Goal: Information Seeking & Learning: Learn about a topic

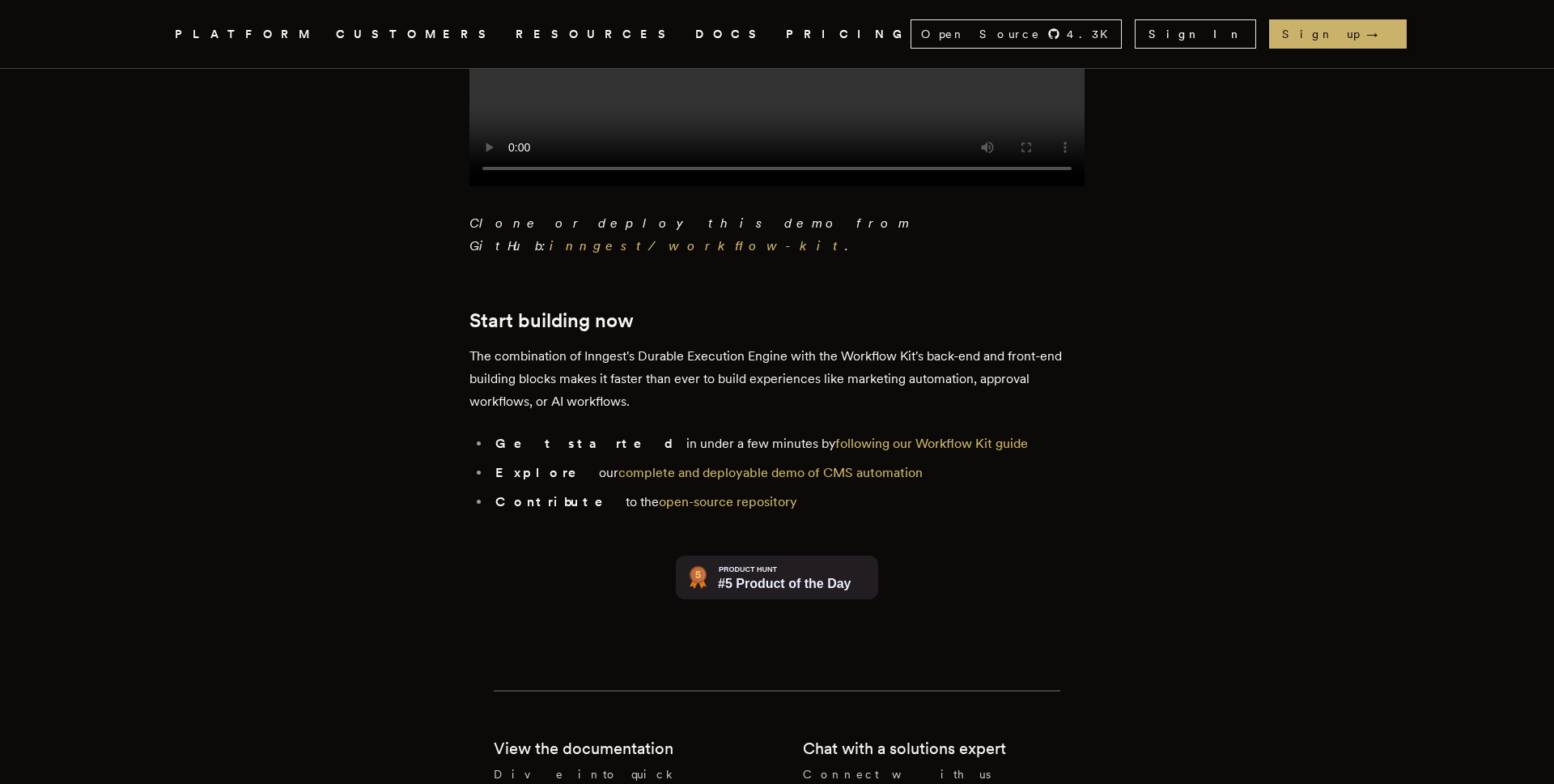
scroll to position [3549, 0]
click at [716, 461] on link "complete and deployable demo of CMS automation" at bounding box center [770, 468] width 304 height 15
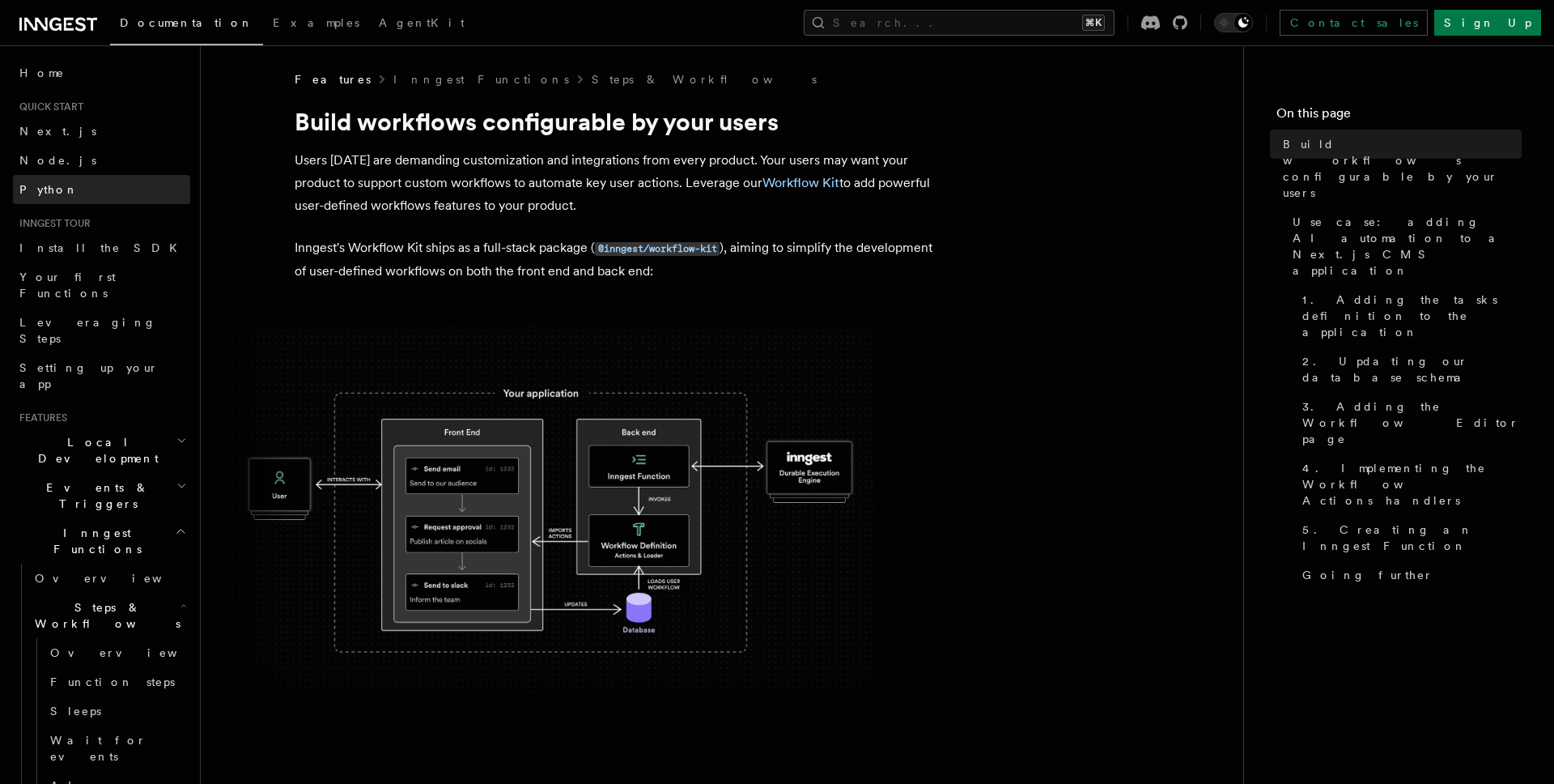
scroll to position [2, 0]
click at [117, 191] on link "Python" at bounding box center [101, 187] width 177 height 29
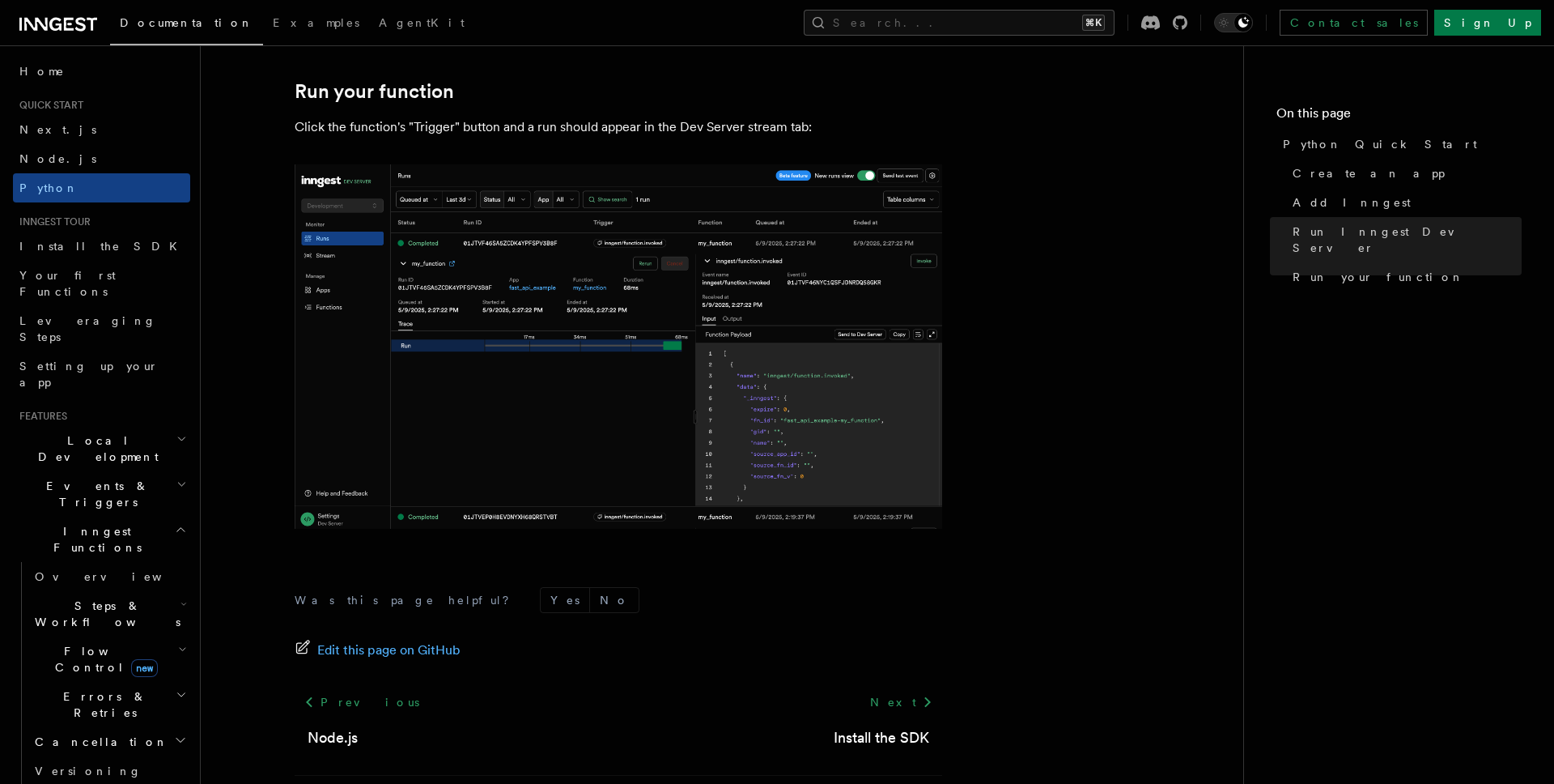
scroll to position [3309, 0]
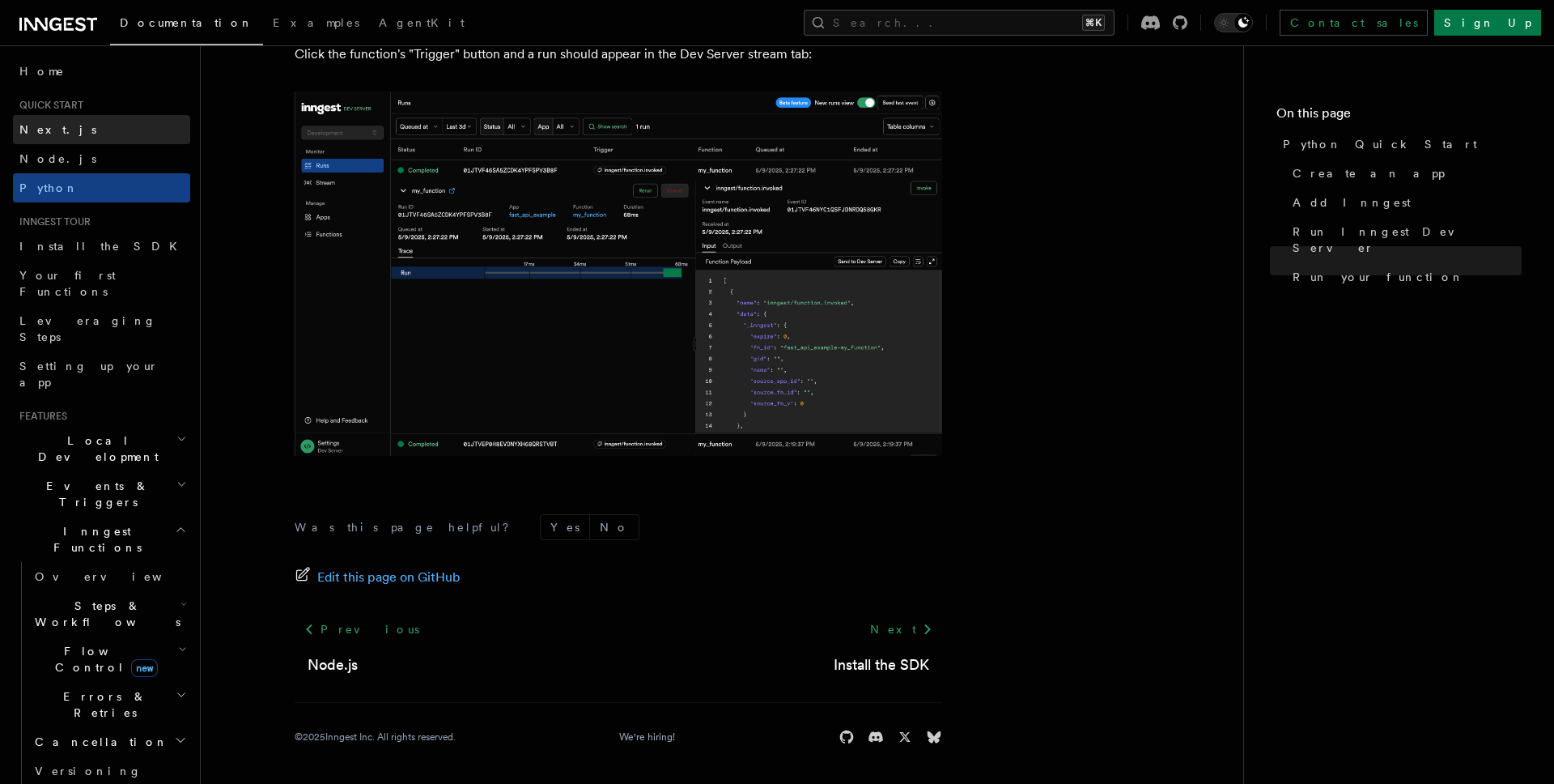
click at [68, 126] on link "Next.js" at bounding box center [101, 129] width 177 height 29
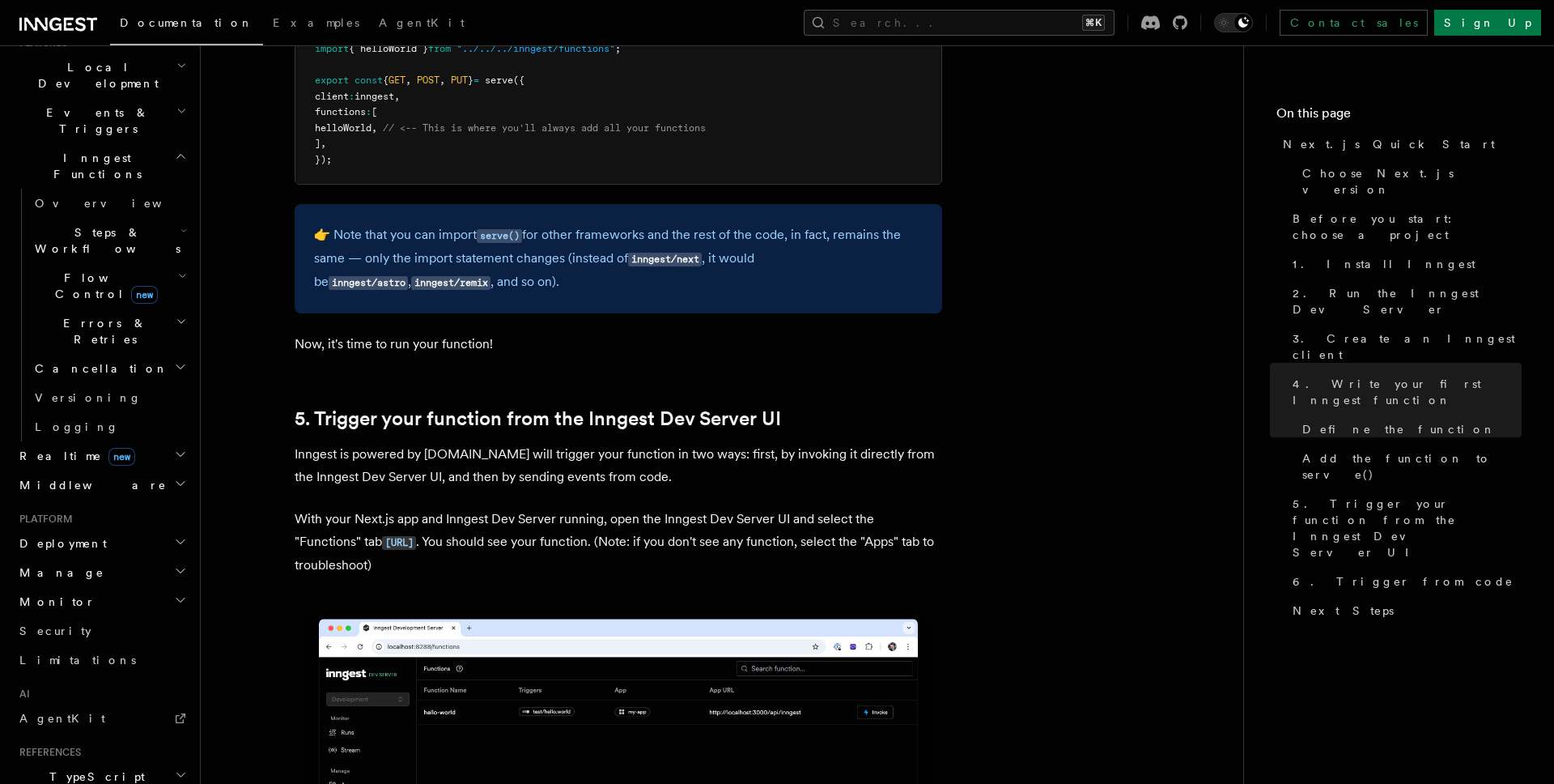
scroll to position [377, 0]
click at [126, 439] on h2 "Realtime new" at bounding box center [101, 453] width 177 height 29
click at [119, 468] on link "Overview" at bounding box center [109, 482] width 162 height 29
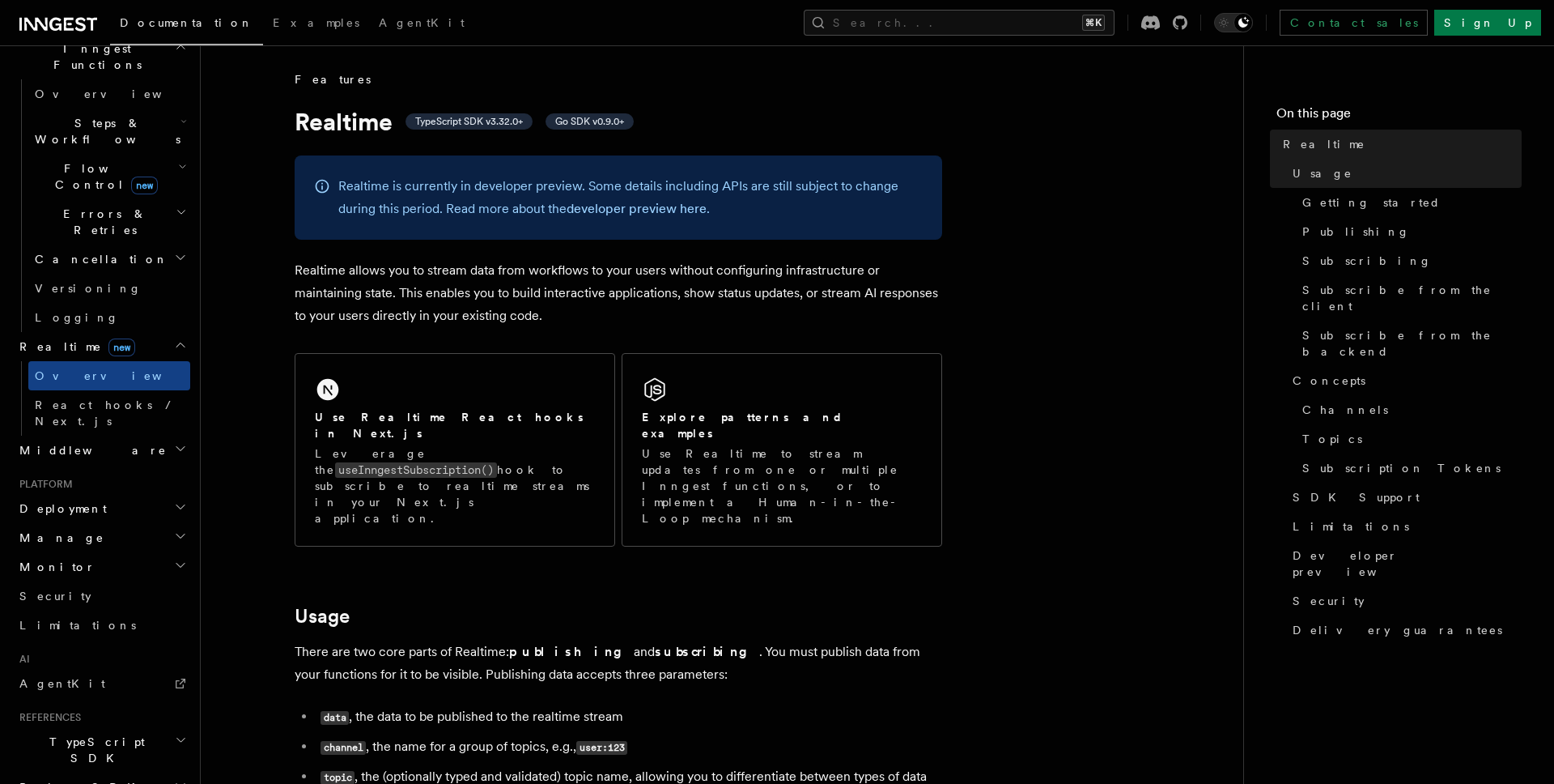
scroll to position [487, 0]
click at [154, 491] on h2 "Deployment" at bounding box center [101, 505] width 177 height 29
click at [137, 689] on span "Cloud Providers Setup" at bounding box center [103, 713] width 151 height 49
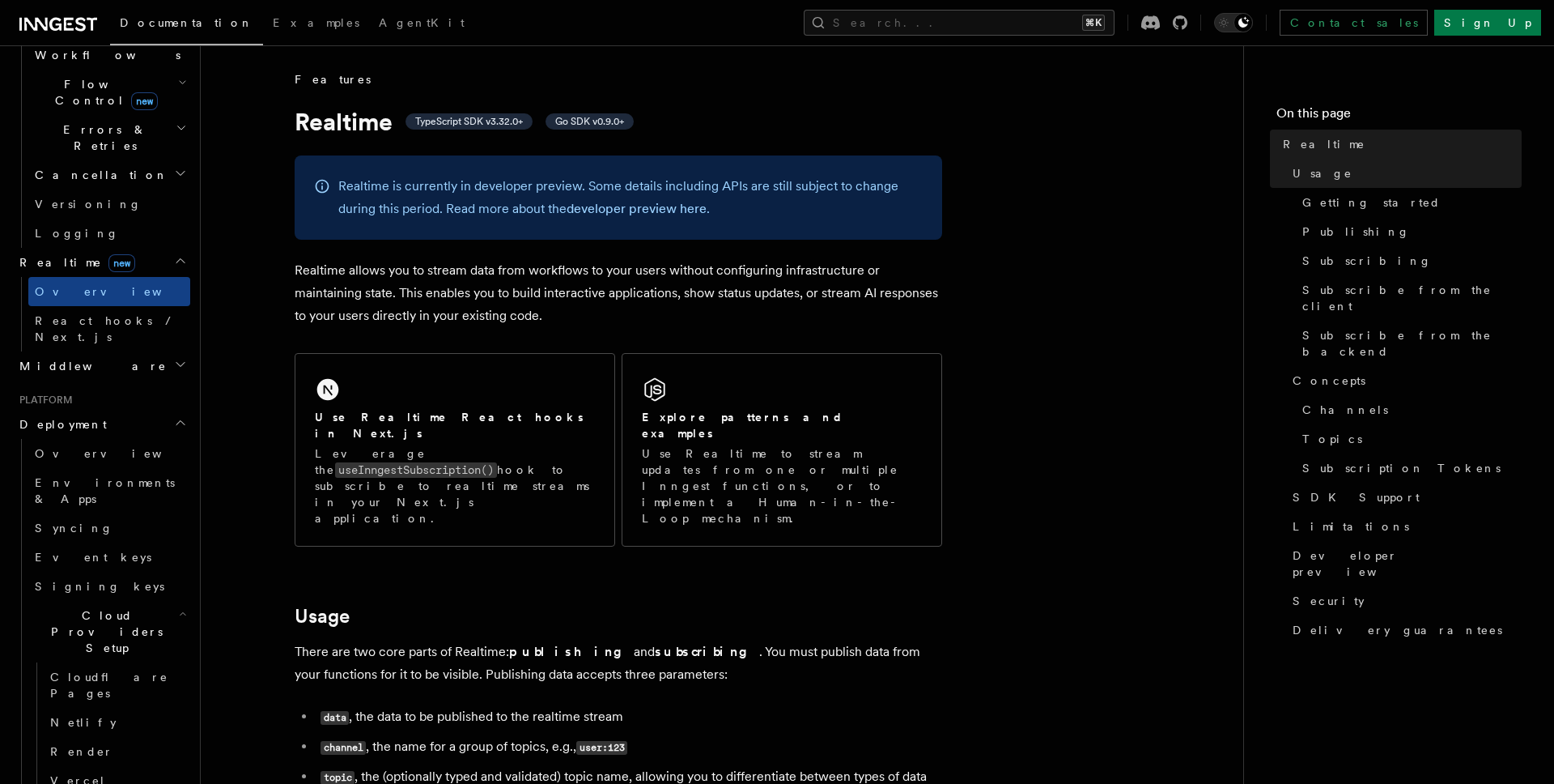
scroll to position [569, 0]
click at [139, 765] on link "Vercel" at bounding box center [117, 779] width 147 height 29
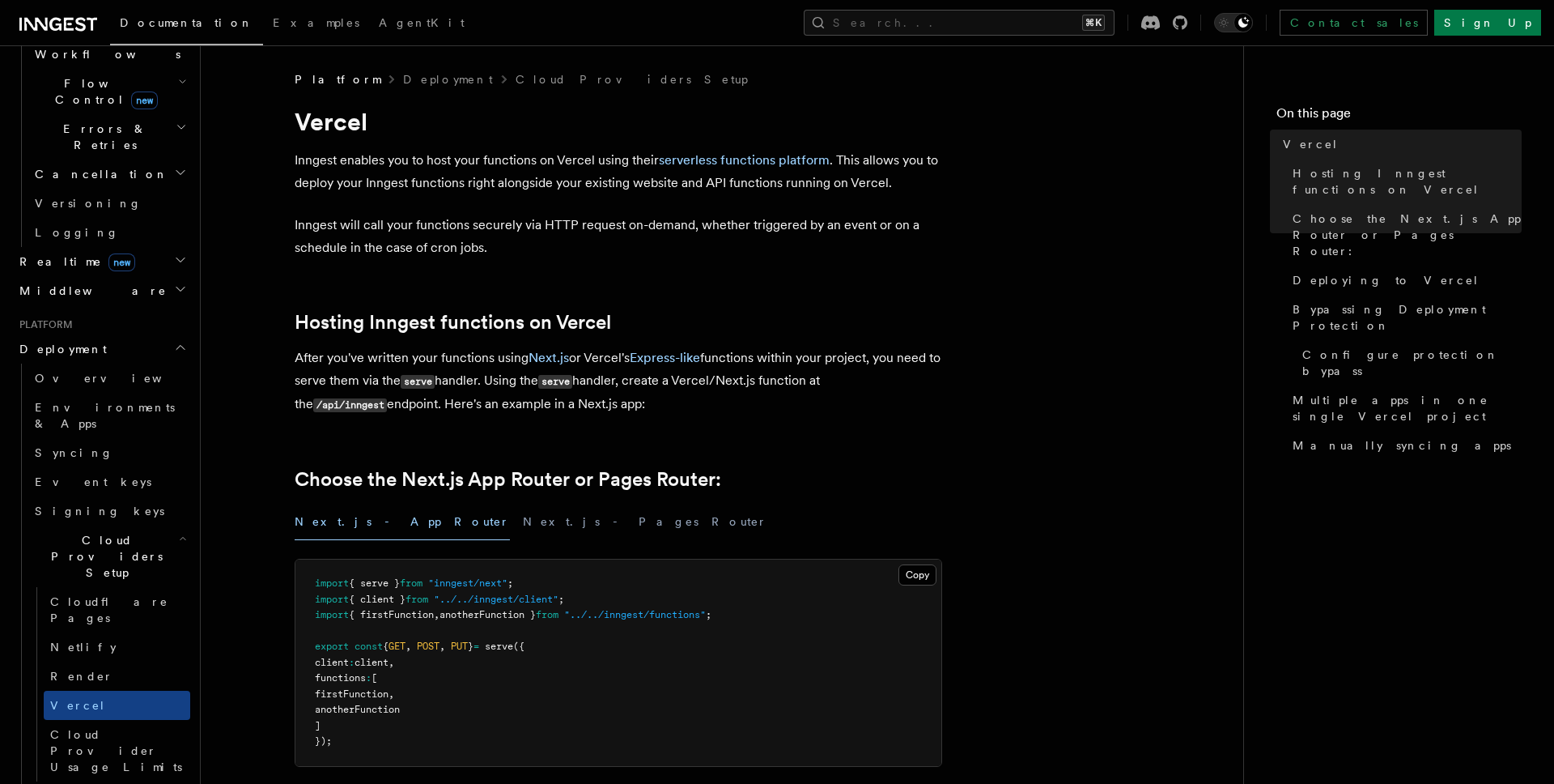
click at [169, 525] on h2 "Cloud Providers Setup" at bounding box center [109, 556] width 162 height 62
click at [121, 674] on h2 "Manage" at bounding box center [101, 688] width 177 height 29
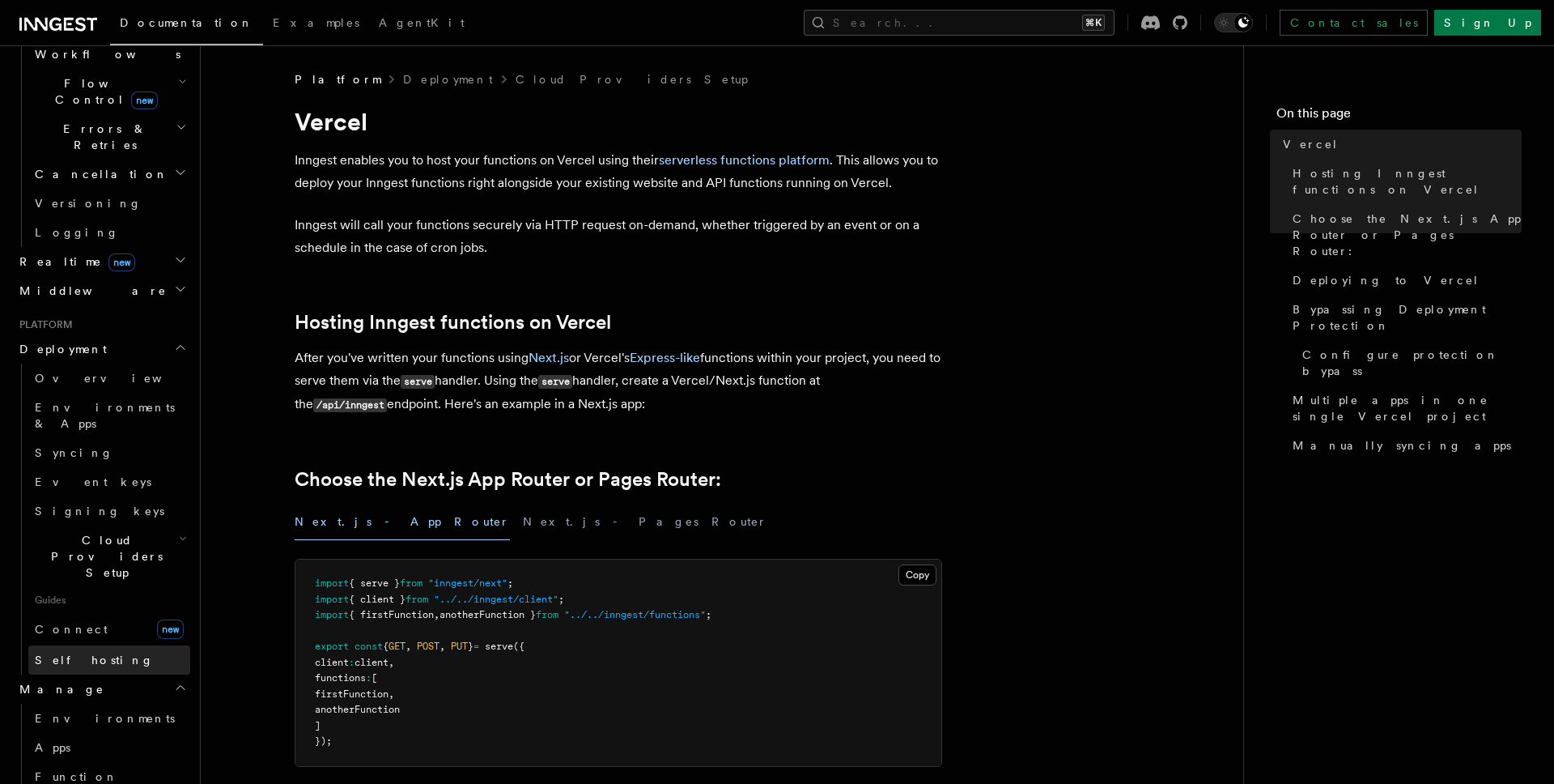
click at [125, 645] on link "Self hosting" at bounding box center [109, 659] width 162 height 29
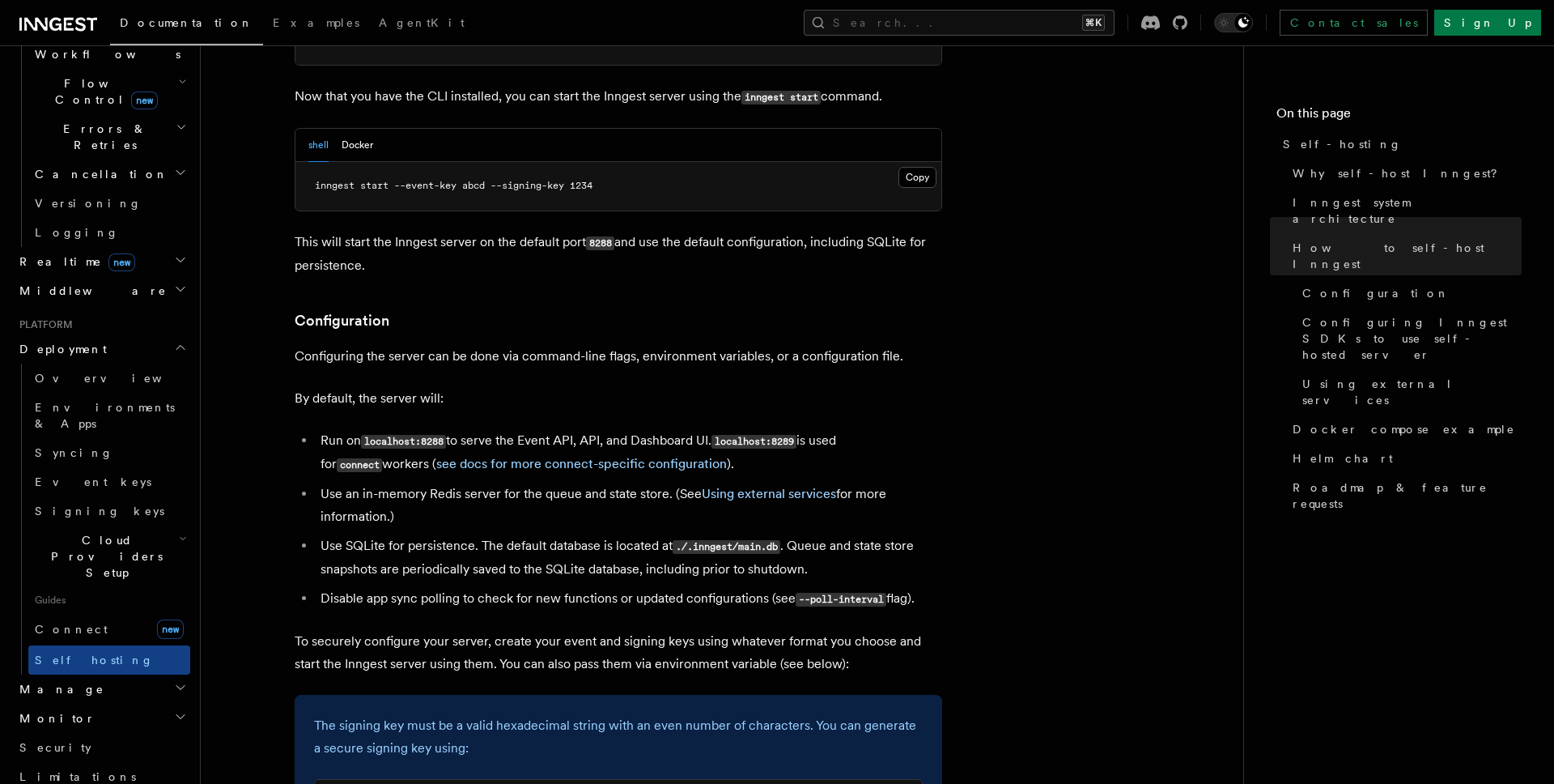
scroll to position [1842, 0]
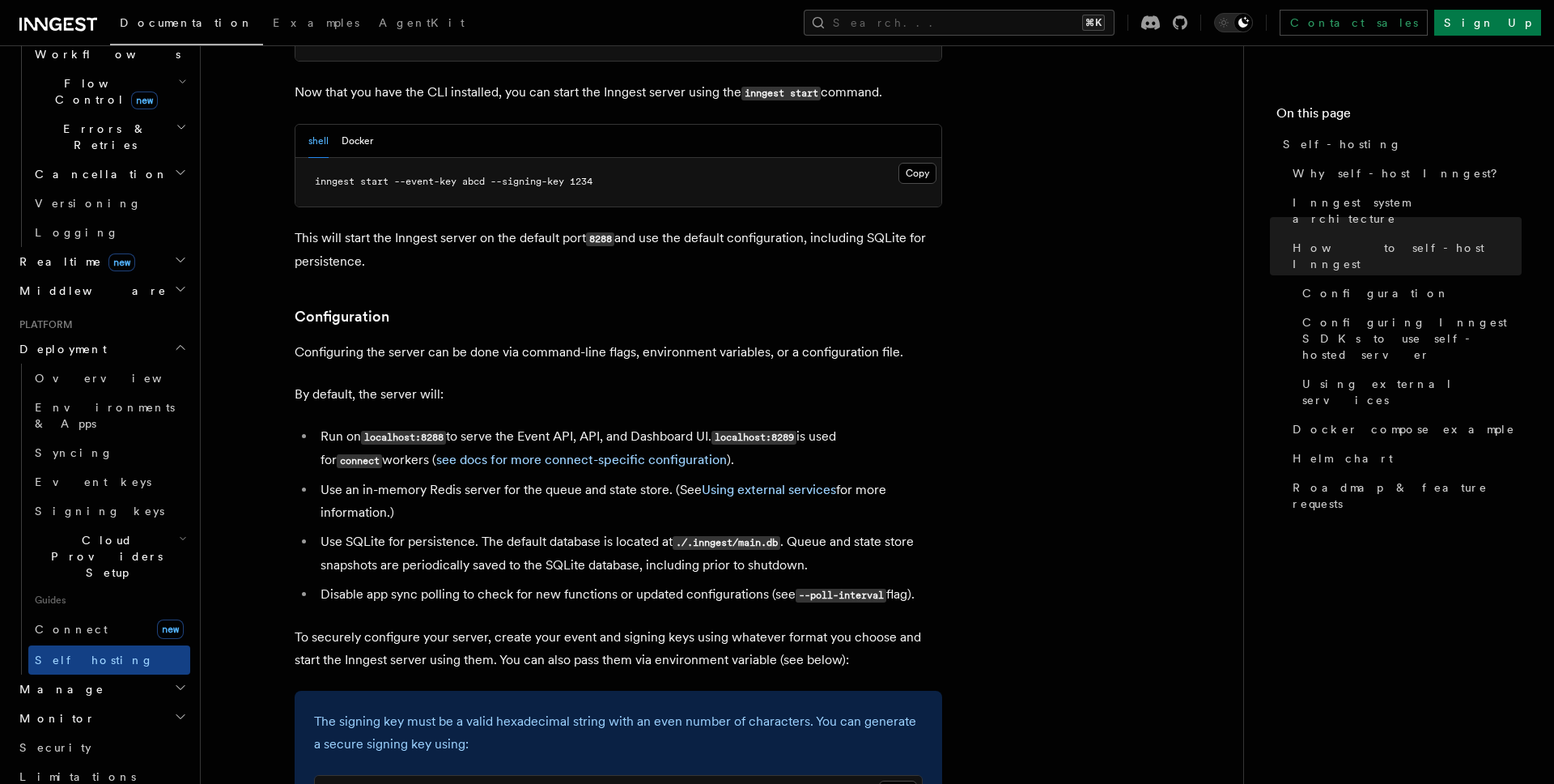
click at [820, 428] on ul "Run on localhost:8288 to serve the Event API, API, and Dashboard UI. localhost:…" at bounding box center [619, 515] width 648 height 181
click at [807, 482] on link "Using external services" at bounding box center [769, 489] width 134 height 15
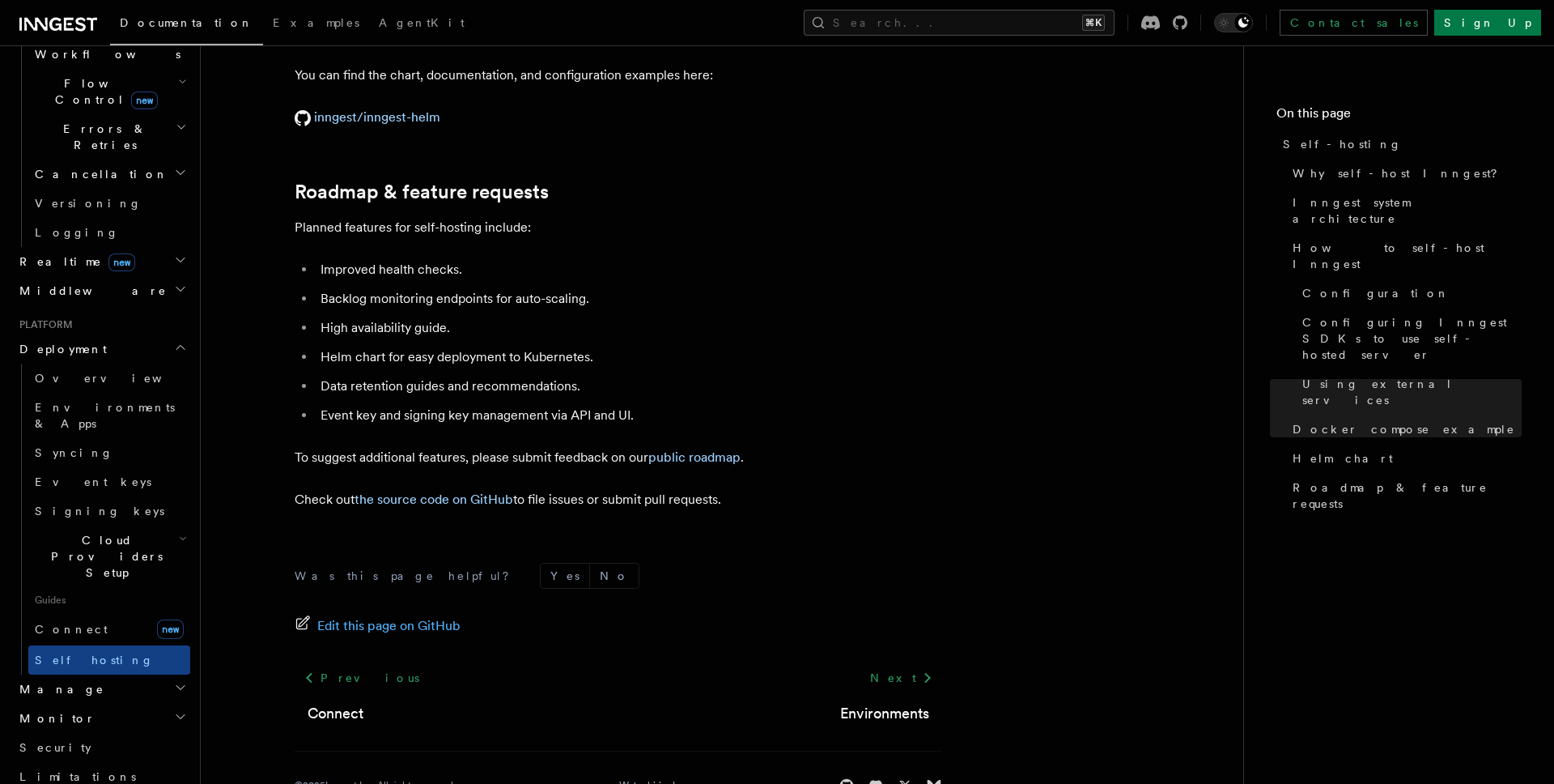
scroll to position [6162, 0]
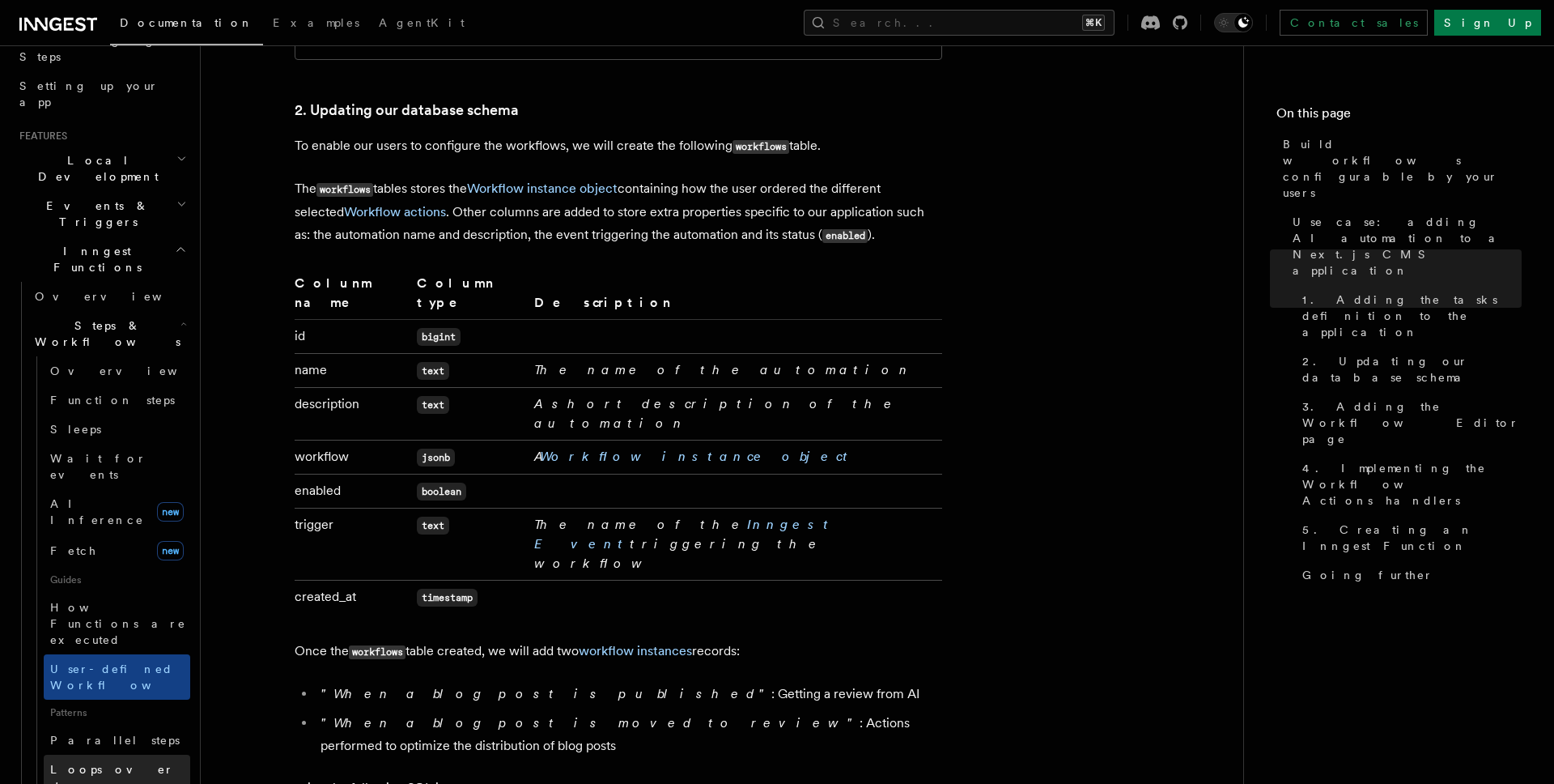
scroll to position [278, 0]
click at [181, 321] on icon "button" at bounding box center [184, 327] width 6 height 13
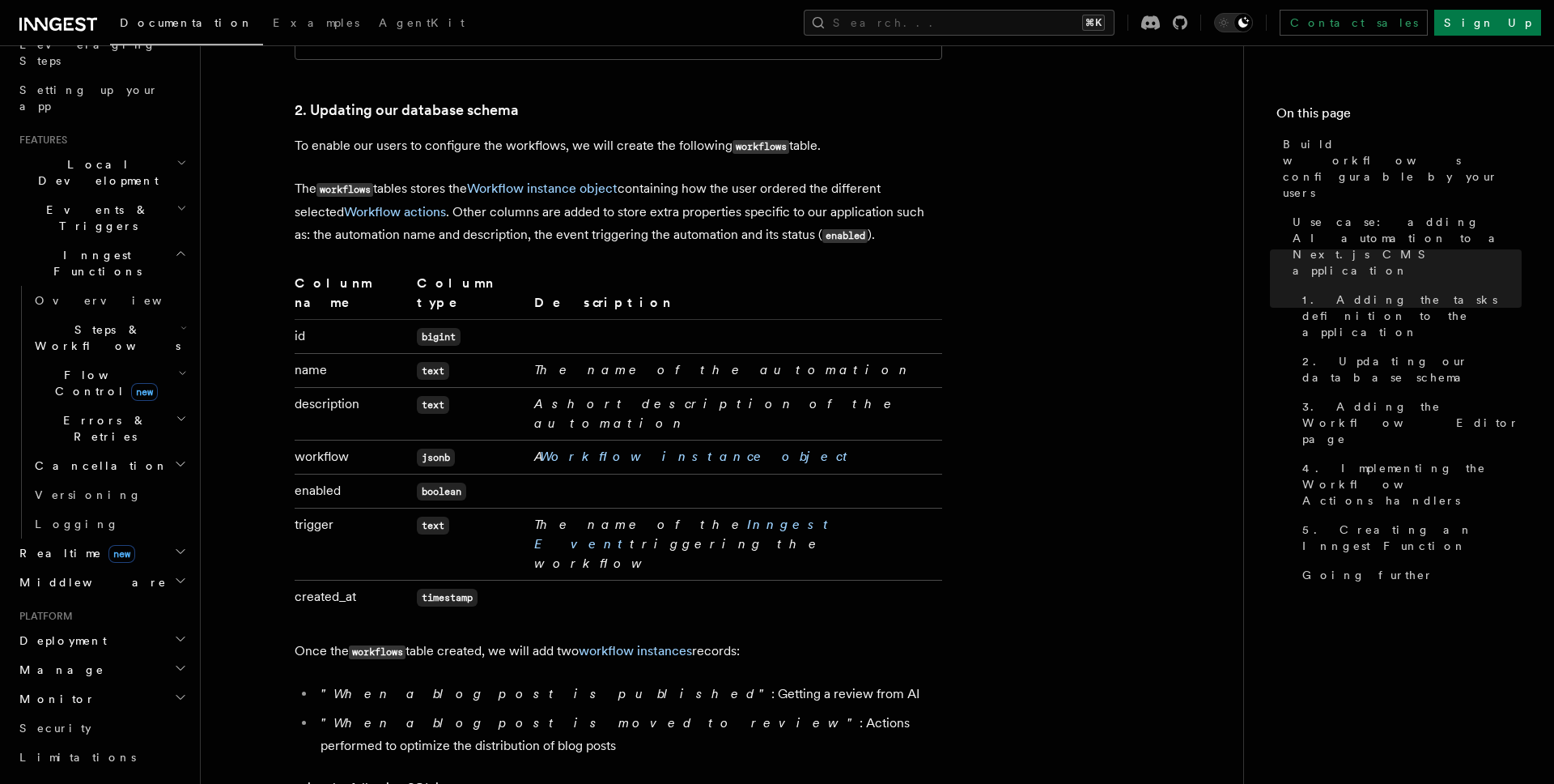
click at [181, 321] on icon "button" at bounding box center [184, 327] width 6 height 13
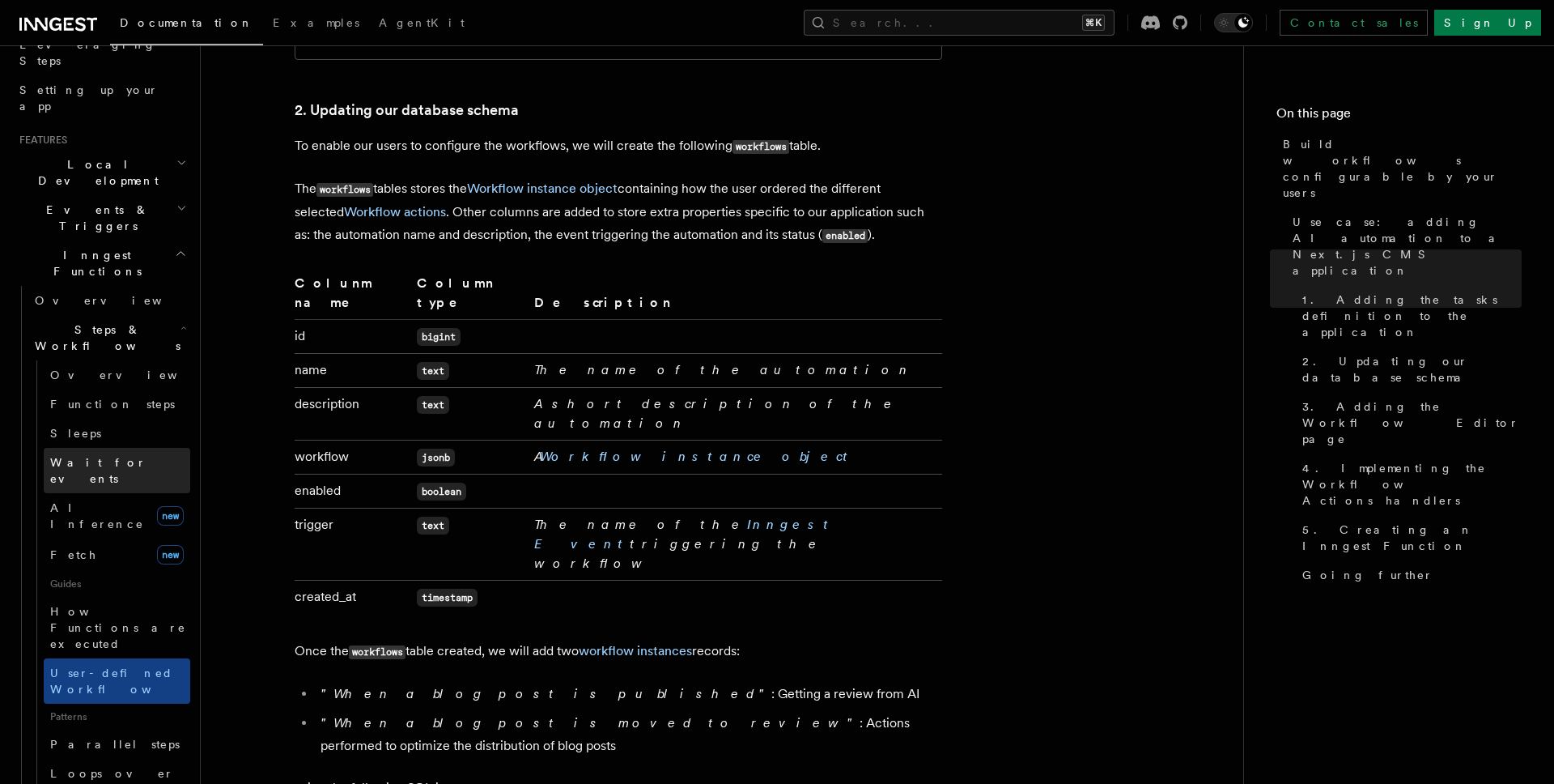
click at [60, 456] on span "Wait for events" at bounding box center [98, 470] width 96 height 29
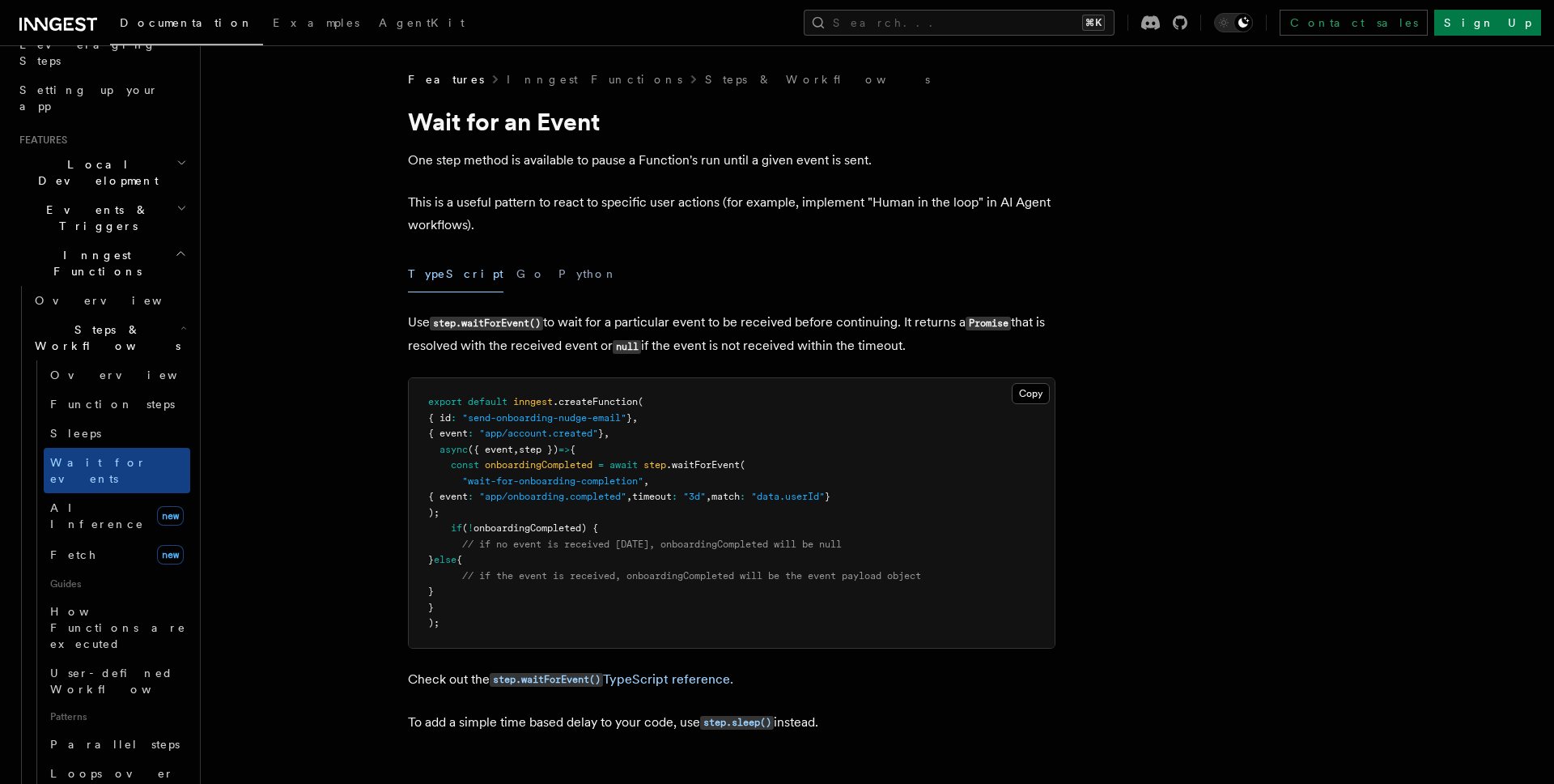
click at [168, 31] on link "Documentation" at bounding box center [186, 25] width 153 height 40
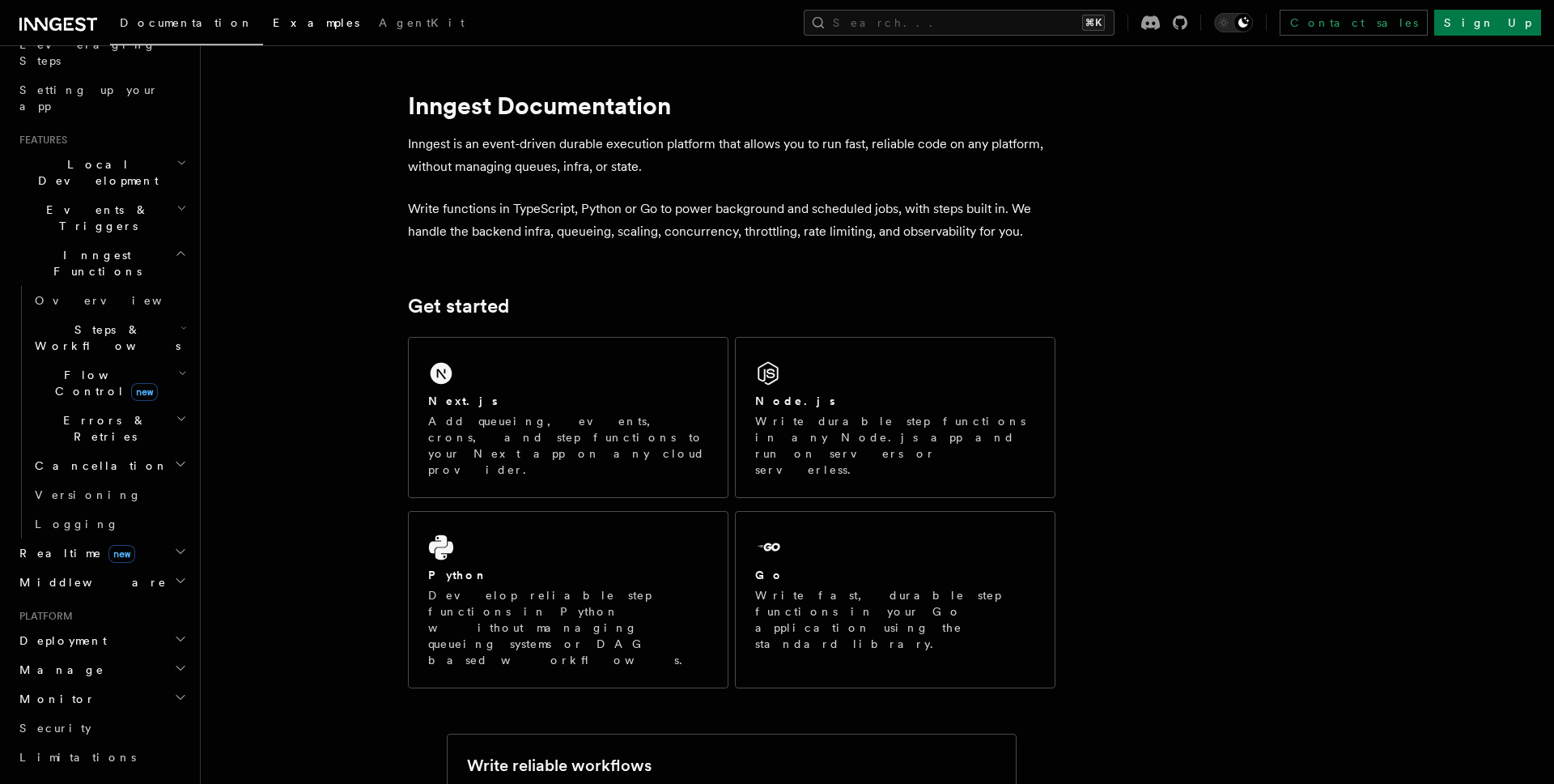
click at [273, 26] on span "Examples" at bounding box center [316, 22] width 87 height 13
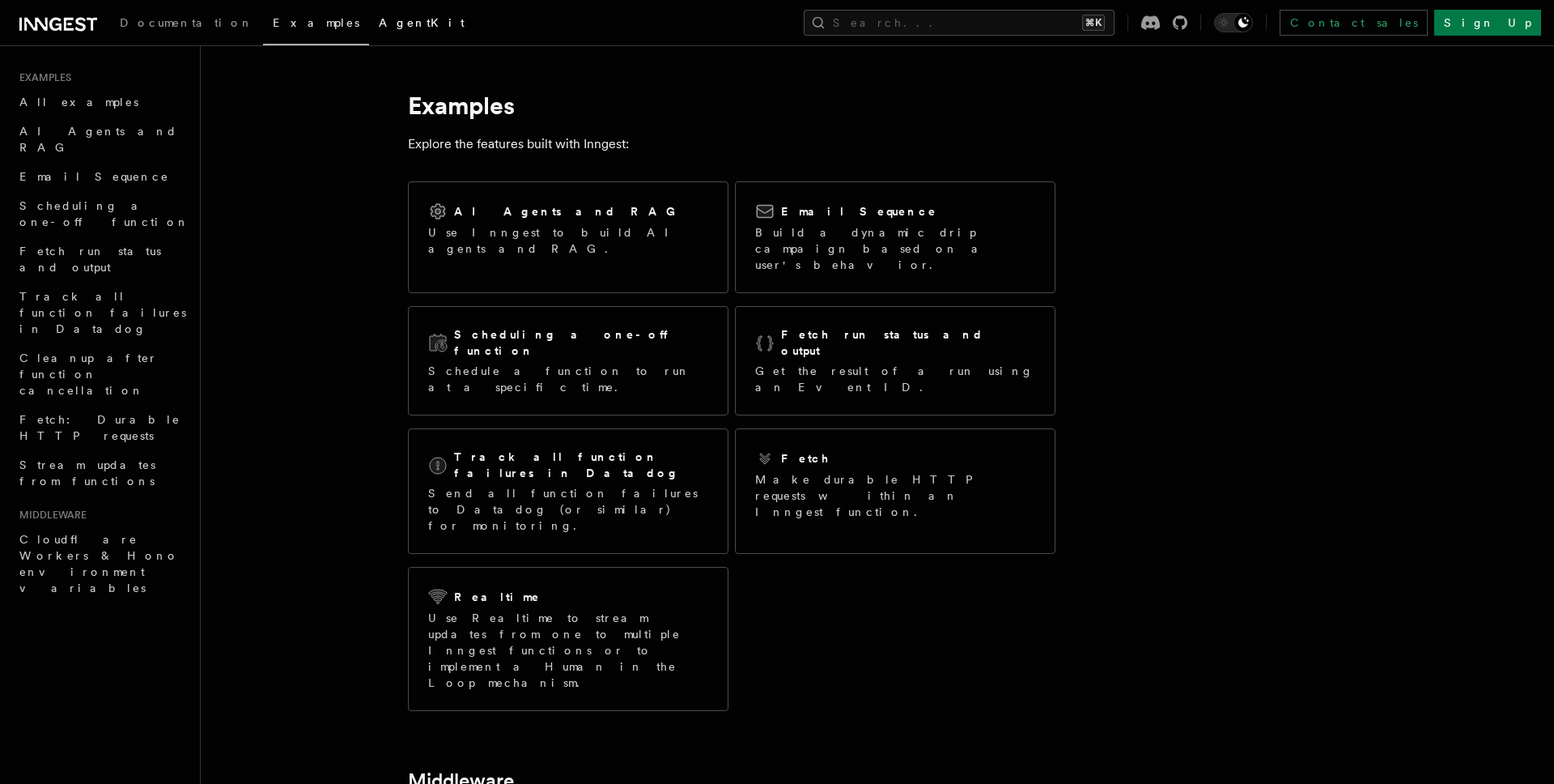
click at [369, 26] on link "AgentKit" at bounding box center [421, 24] width 105 height 39
click at [60, 23] on icon at bounding box center [58, 24] width 78 height 19
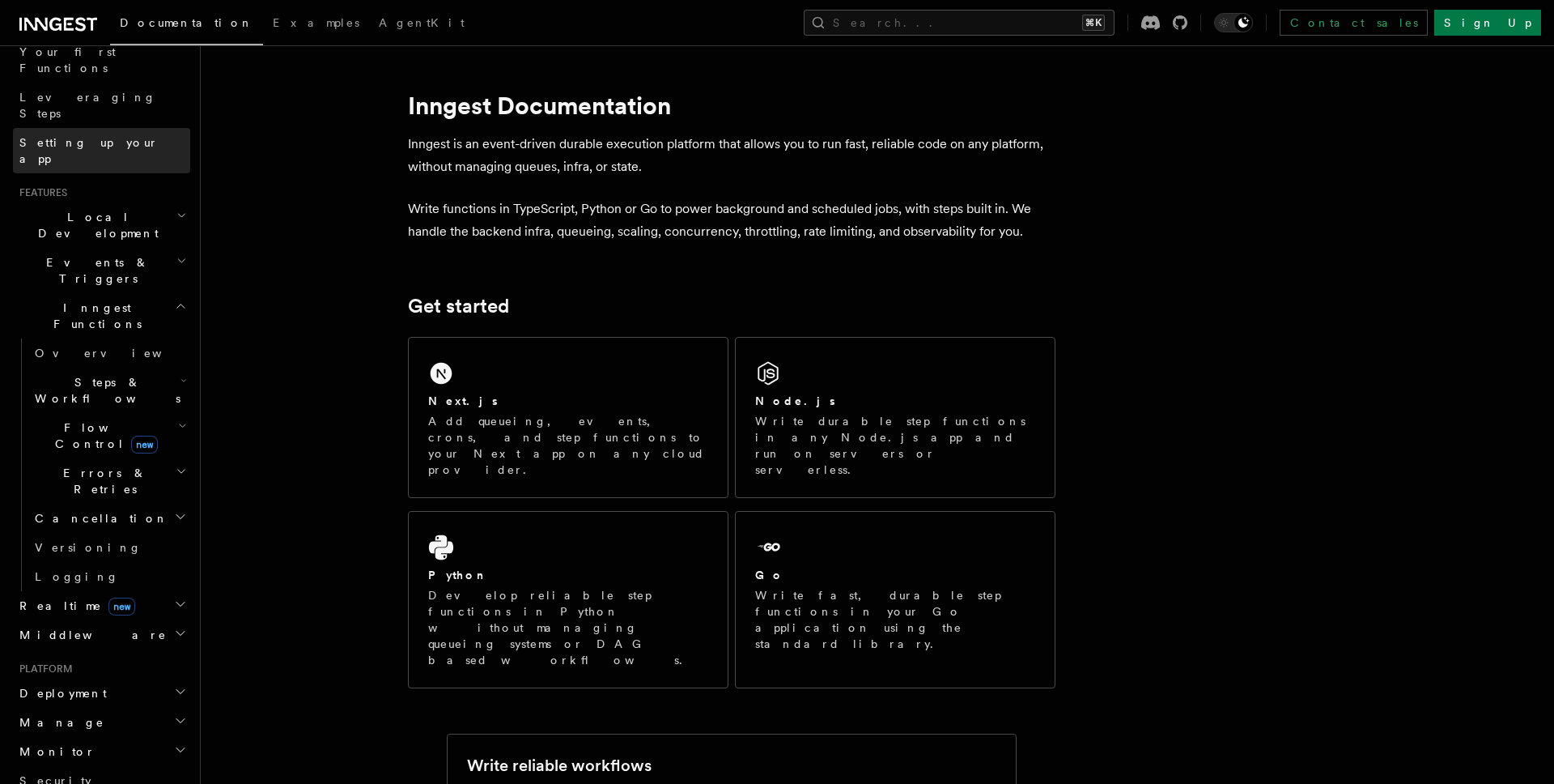
scroll to position [226, 0]
click at [172, 367] on h2 "Steps & Workflows" at bounding box center [109, 389] width 162 height 45
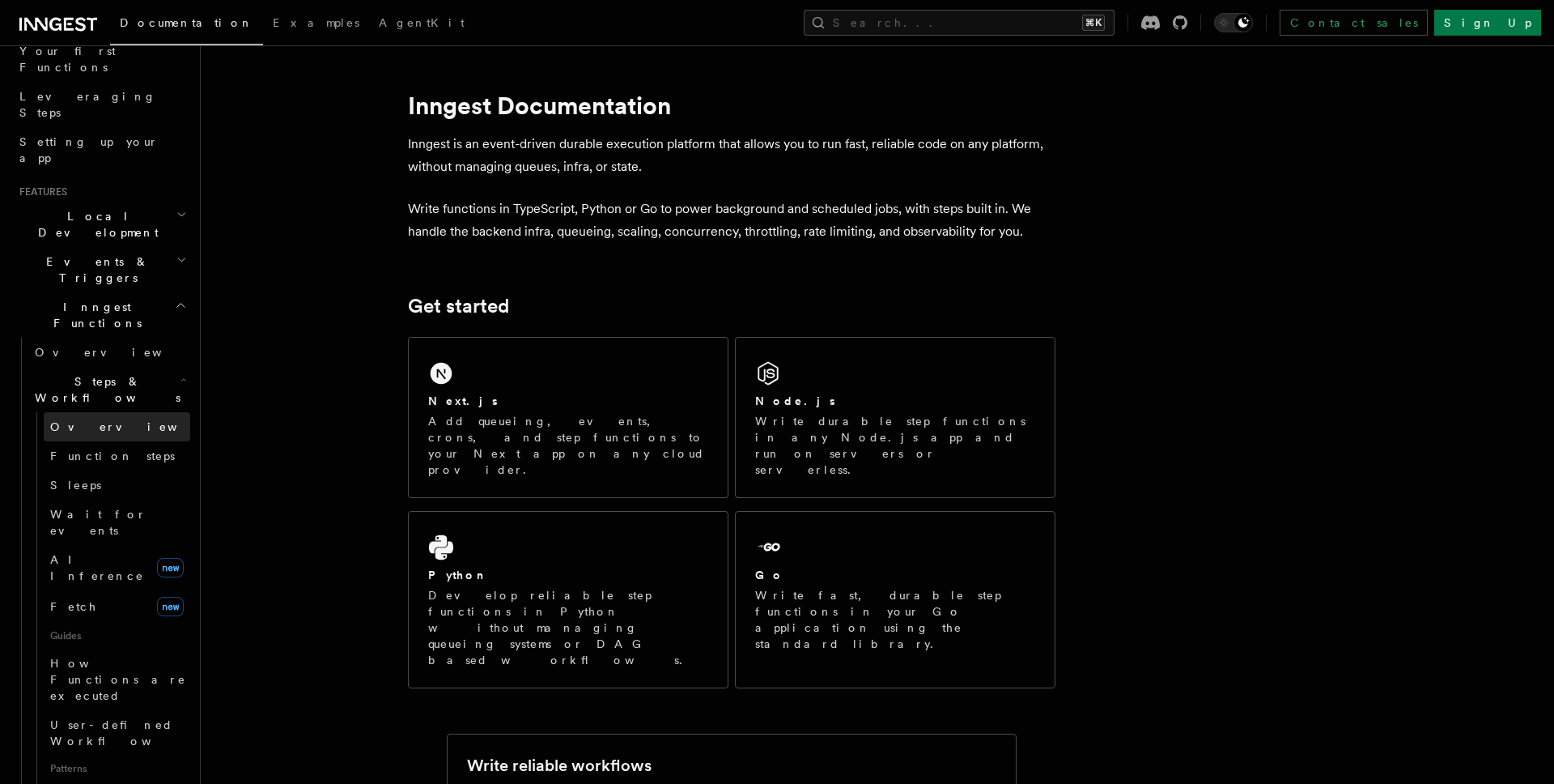
click at [157, 412] on link "Overview" at bounding box center [117, 426] width 147 height 29
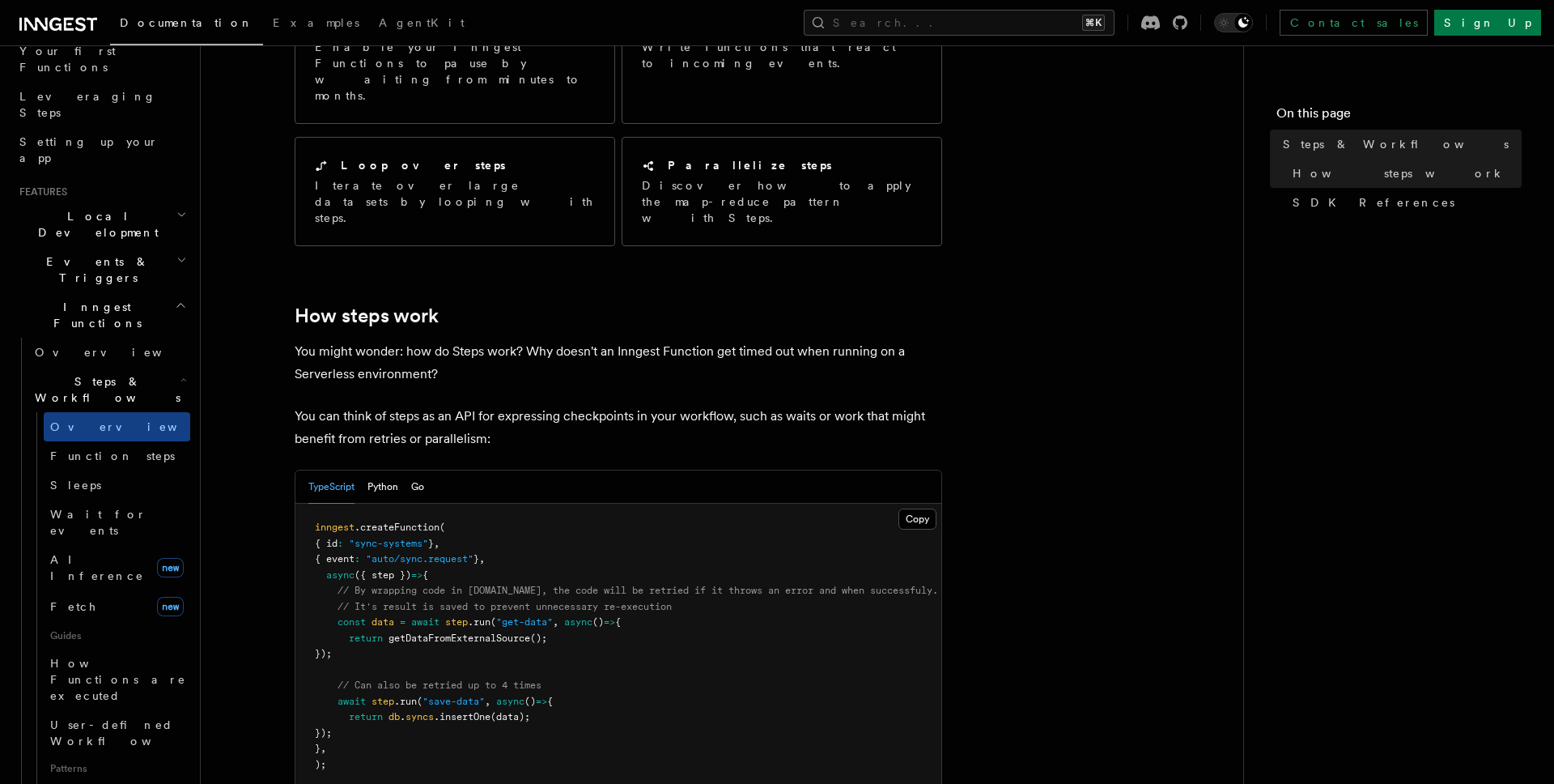
scroll to position [413, 0]
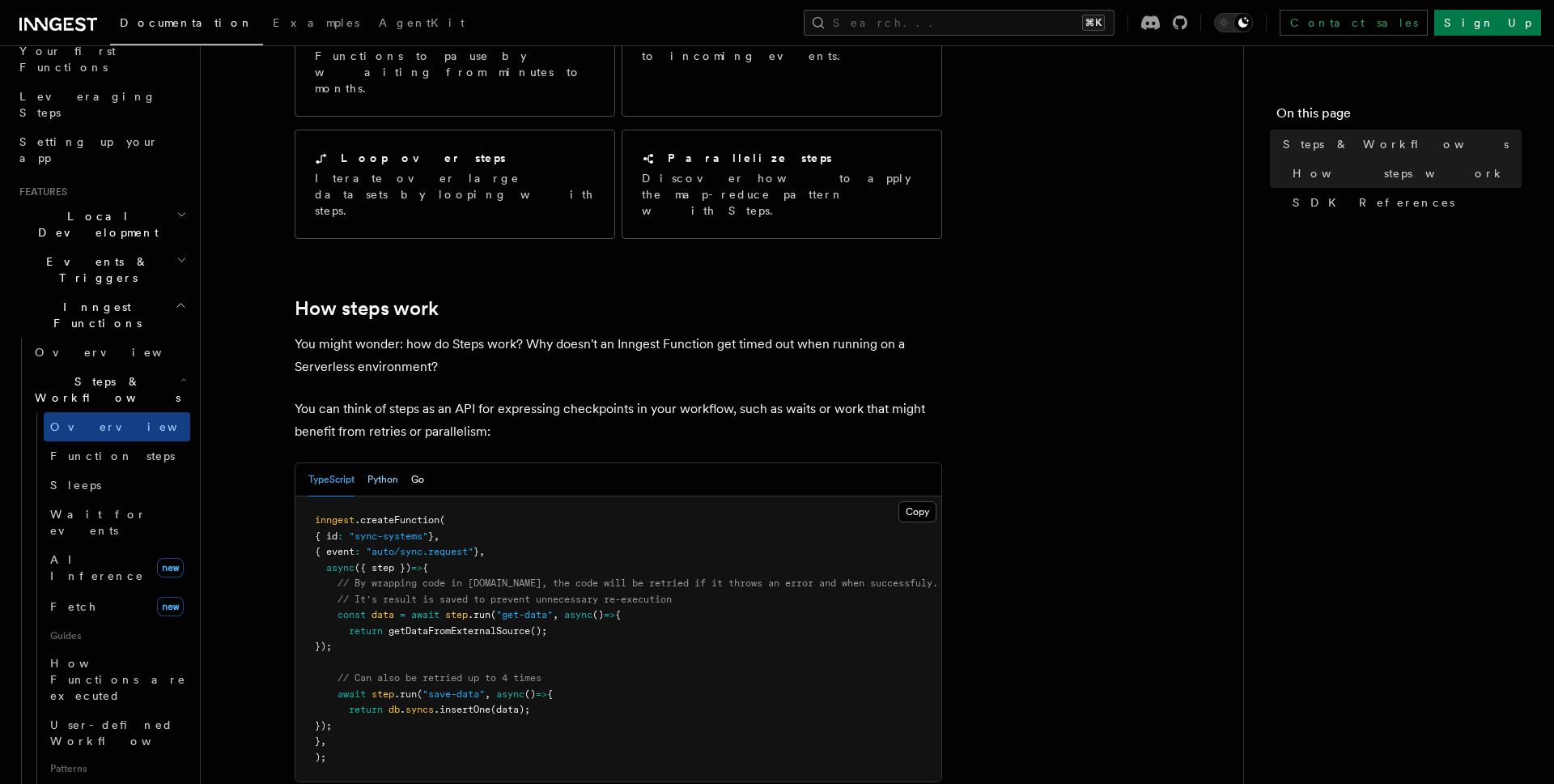
click at [379, 463] on button "Python" at bounding box center [383, 479] width 31 height 33
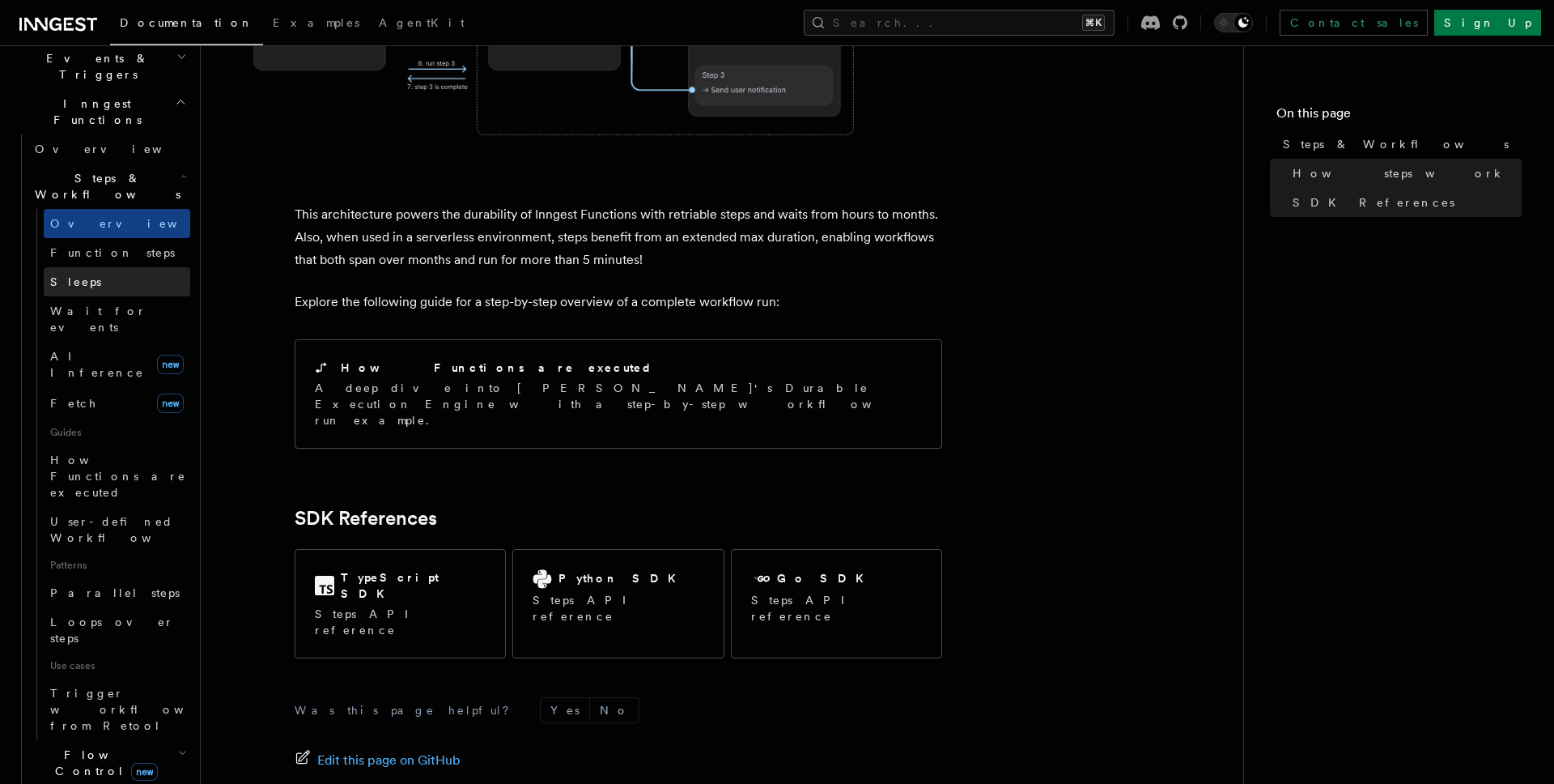
scroll to position [440, 0]
